Goal: Task Accomplishment & Management: Use online tool/utility

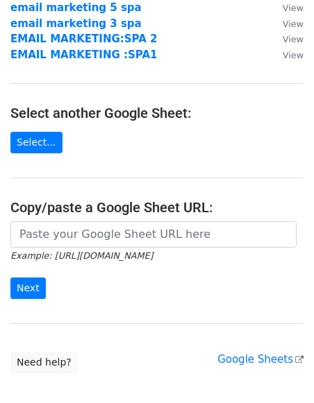
scroll to position [167, 0]
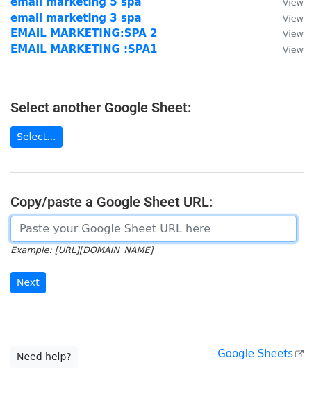
click at [65, 222] on input "url" at bounding box center [153, 229] width 286 height 26
paste input "[URL][DOMAIN_NAME]"
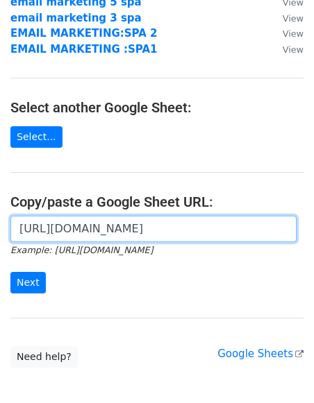
scroll to position [0, 298]
type input "[URL][DOMAIN_NAME]"
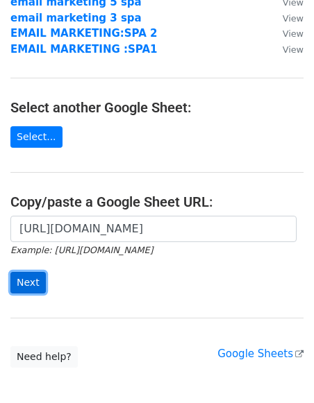
click at [28, 272] on input "Next" at bounding box center [27, 283] width 35 height 22
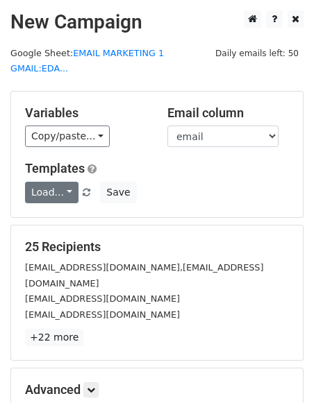
click at [44, 182] on link "Load..." at bounding box center [51, 193] width 53 height 22
click at [67, 212] on link "dm 1" at bounding box center [81, 223] width 110 height 22
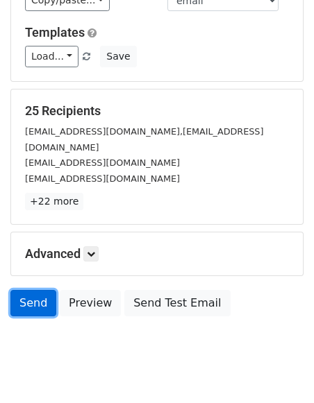
click at [22, 290] on link "Send" at bounding box center [33, 303] width 46 height 26
